Goal: Information Seeking & Learning: Check status

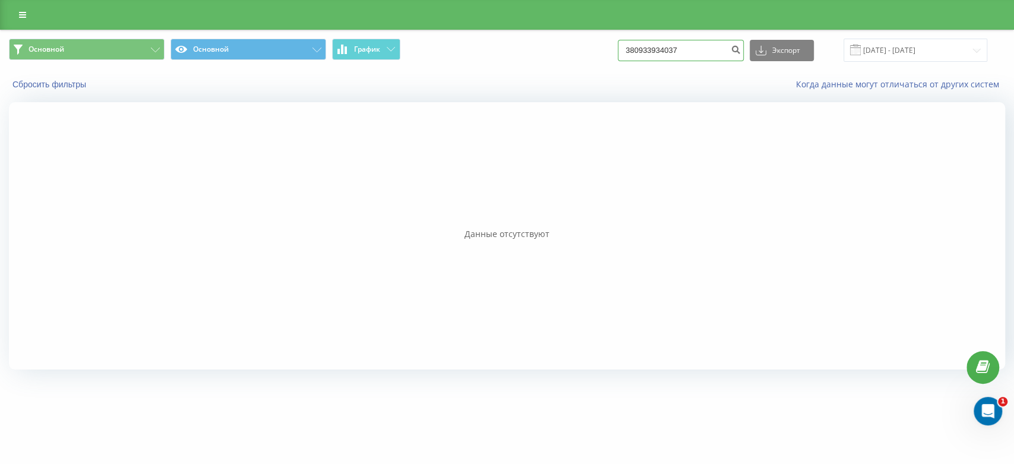
click at [667, 52] on input "380933934037" at bounding box center [680, 50] width 126 height 21
paste input "0992816618"
type input "0992816618"
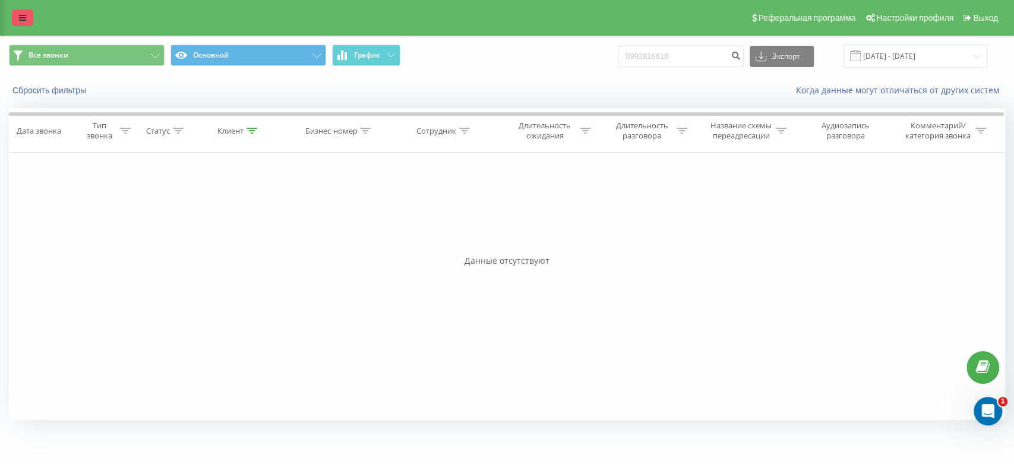
click at [25, 12] on link at bounding box center [22, 17] width 21 height 17
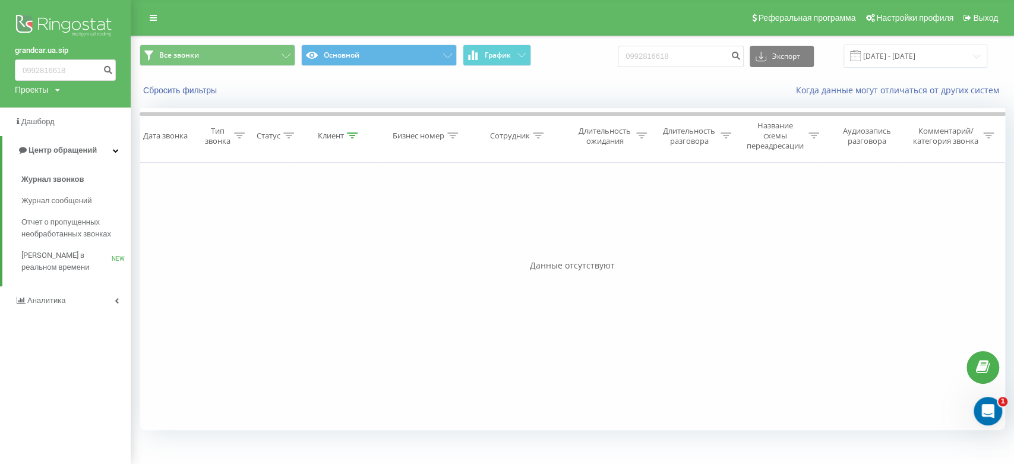
click at [83, 32] on img at bounding box center [65, 27] width 101 height 30
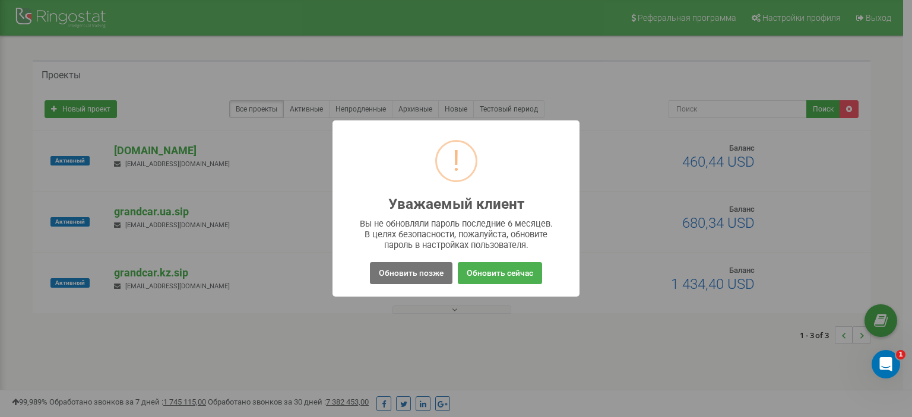
click at [629, 393] on div "! Уважаемый клиент × Вы не обновляли пароль последние 6 месяцев. В целях безопа…" at bounding box center [456, 208] width 912 height 417
click at [402, 276] on button "Обновить позже" at bounding box center [411, 273] width 83 height 22
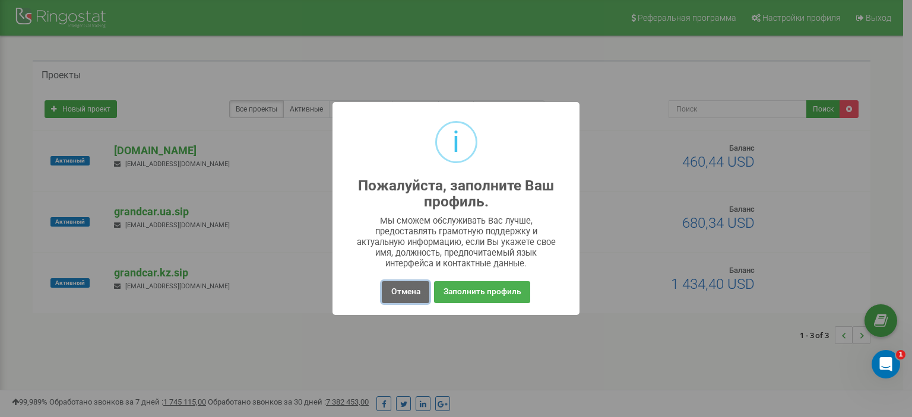
click at [392, 288] on button "Отмена" at bounding box center [405, 292] width 47 height 22
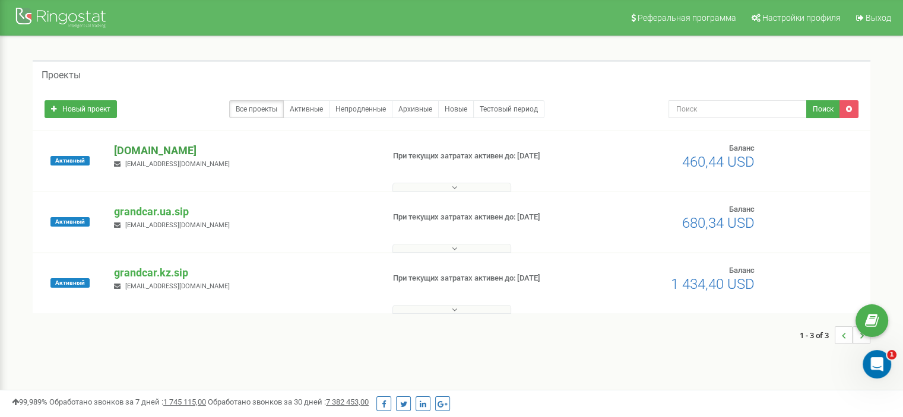
click at [161, 148] on p "[DOMAIN_NAME]" at bounding box center [243, 150] width 259 height 15
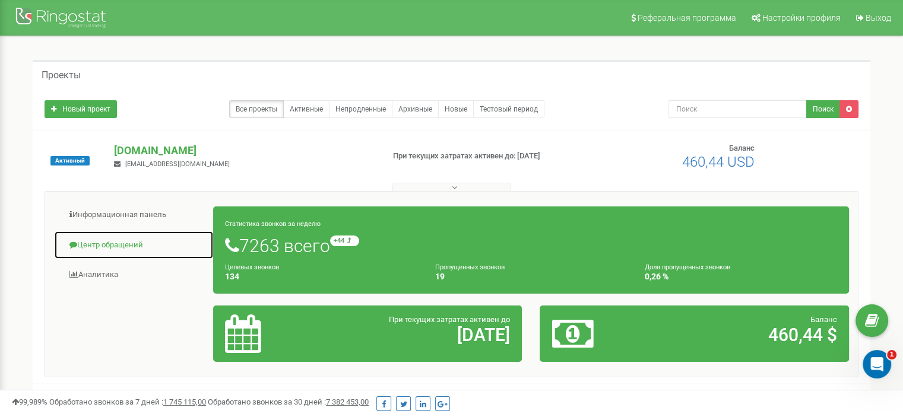
click at [96, 249] on link "Центр обращений" at bounding box center [134, 245] width 160 height 29
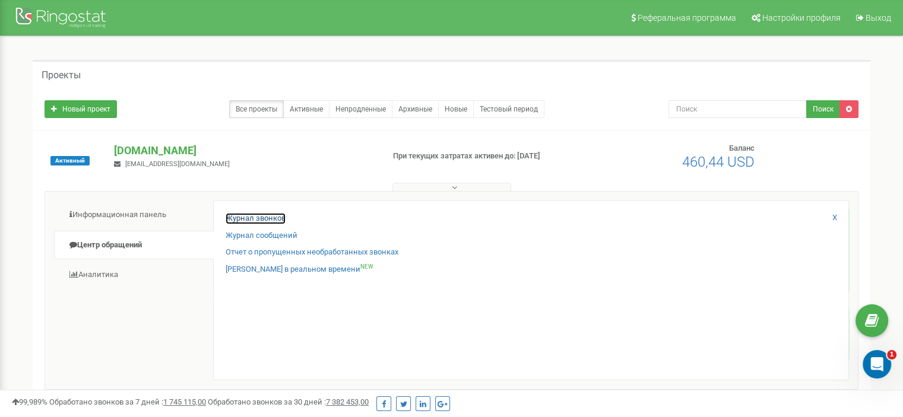
click at [276, 216] on link "Журнал звонков" at bounding box center [256, 218] width 60 height 11
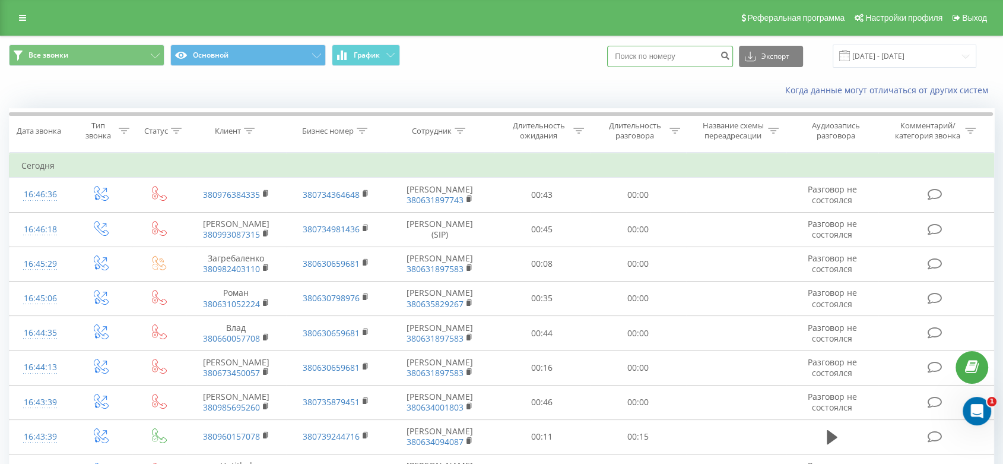
click at [670, 62] on input at bounding box center [670, 56] width 126 height 21
paste input "0992816618"
type input "0992816618"
click at [730, 56] on icon "submit" at bounding box center [725, 53] width 10 height 7
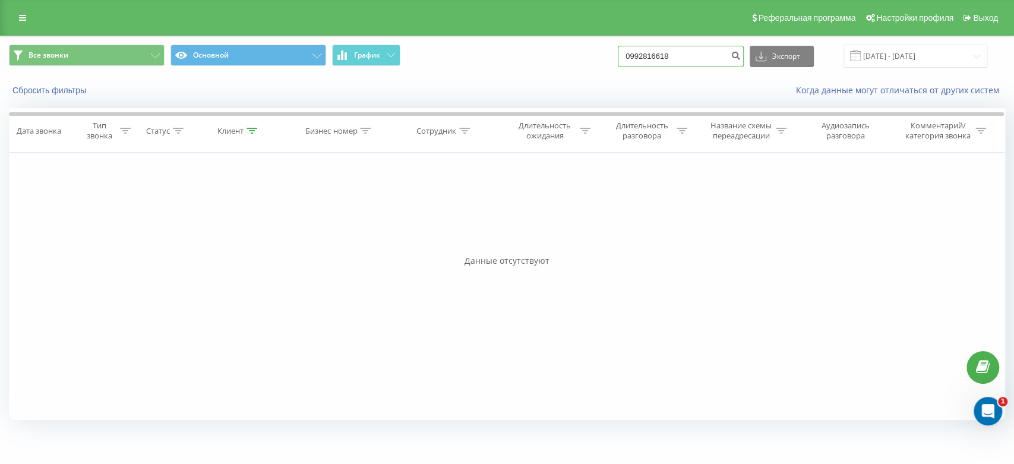
click at [645, 56] on input "0992816618" at bounding box center [680, 56] width 126 height 21
type input "380992816618"
